Goal: Task Accomplishment & Management: Use online tool/utility

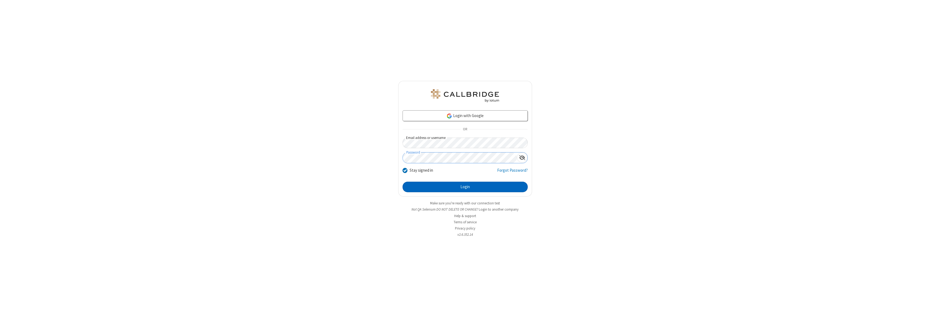
click at [465, 187] on button "Login" at bounding box center [465, 187] width 125 height 11
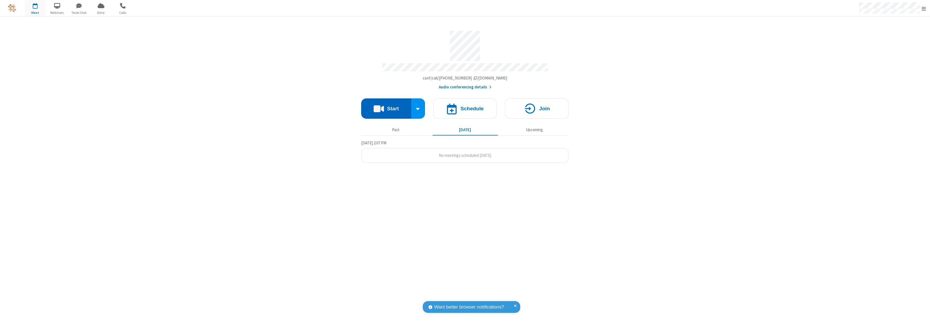
click at [386, 106] on button "Start" at bounding box center [386, 108] width 50 height 20
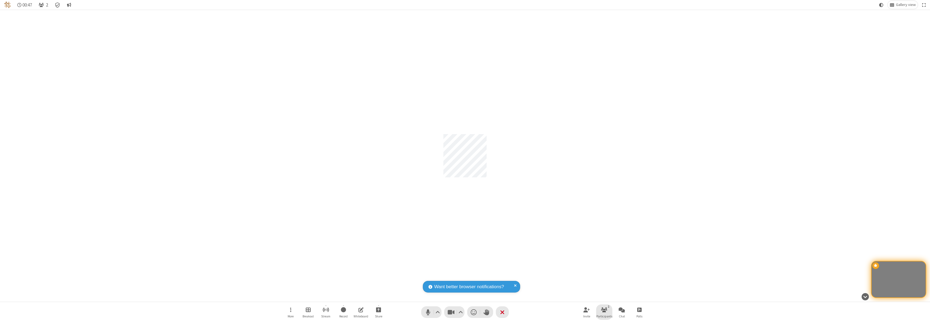
click at [605, 316] on span "Participants" at bounding box center [605, 316] width 16 height 3
